Goal: Information Seeking & Learning: Learn about a topic

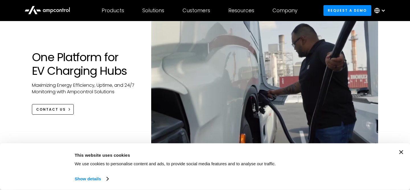
scroll to position [49, 0]
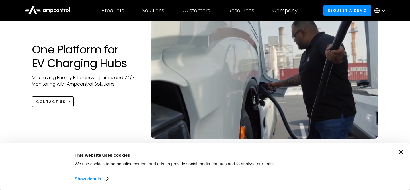
click at [103, 179] on link "Show details" at bounding box center [92, 179] width 34 height 9
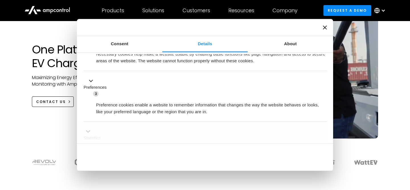
scroll to position [0, 0]
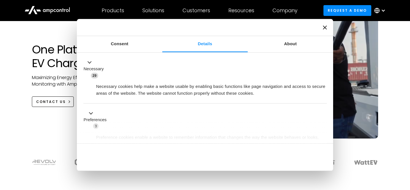
click at [321, 28] on div at bounding box center [205, 27] width 256 height 17
click at [324, 28] on icon "Close banner" at bounding box center [325, 27] width 4 height 4
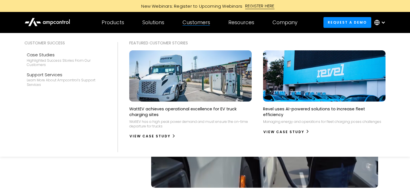
click at [191, 23] on div "Customers" at bounding box center [197, 22] width 28 height 6
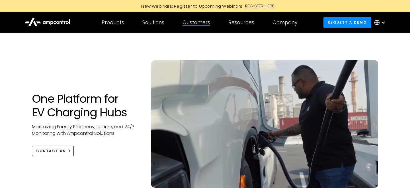
click at [191, 23] on div "Customers" at bounding box center [197, 22] width 28 height 6
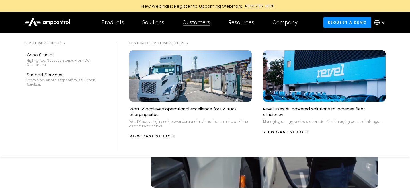
click at [191, 23] on div "Customers" at bounding box center [197, 22] width 28 height 6
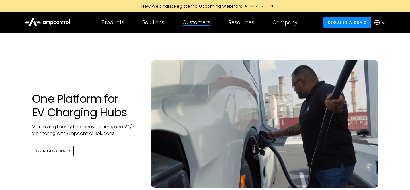
click at [191, 23] on div "Customers" at bounding box center [197, 22] width 28 height 6
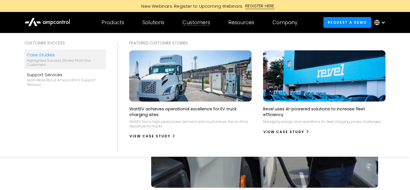
click at [68, 60] on div "Highlighted success stories From Our Customers" at bounding box center [65, 62] width 77 height 9
